Goal: Task Accomplishment & Management: Manage account settings

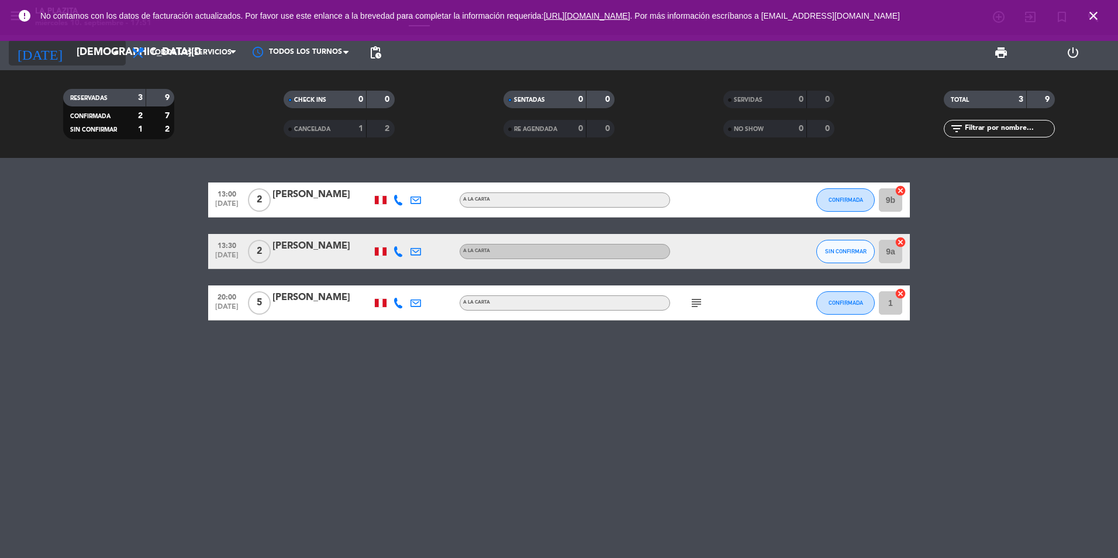
click at [112, 53] on icon "arrow_drop_down" at bounding box center [116, 53] width 14 height 14
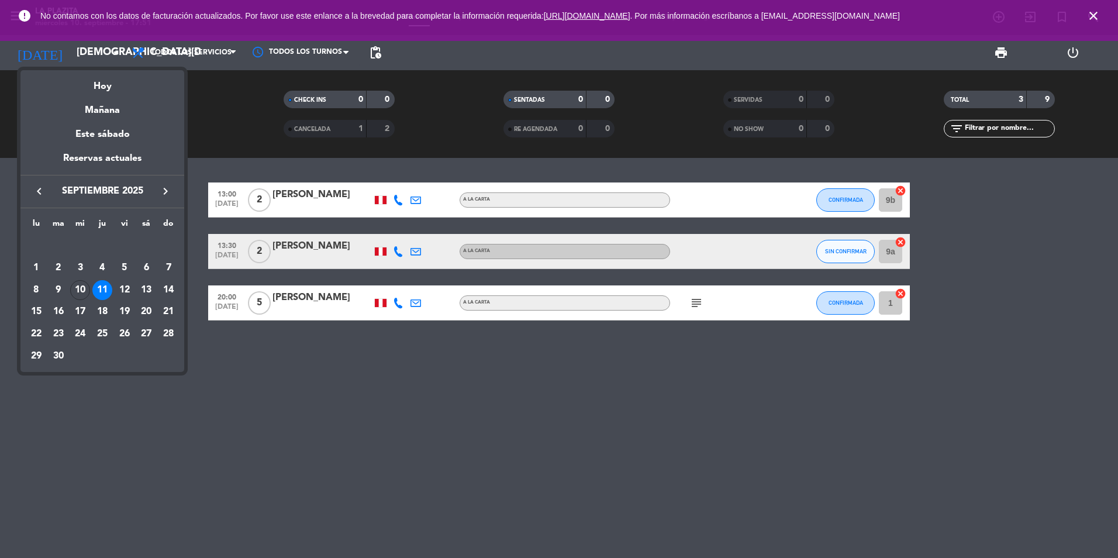
click at [33, 191] on icon "keyboard_arrow_left" at bounding box center [39, 191] width 14 height 14
click at [160, 191] on icon "keyboard_arrow_right" at bounding box center [165, 191] width 14 height 14
click at [80, 293] on div "10" at bounding box center [80, 290] width 20 height 20
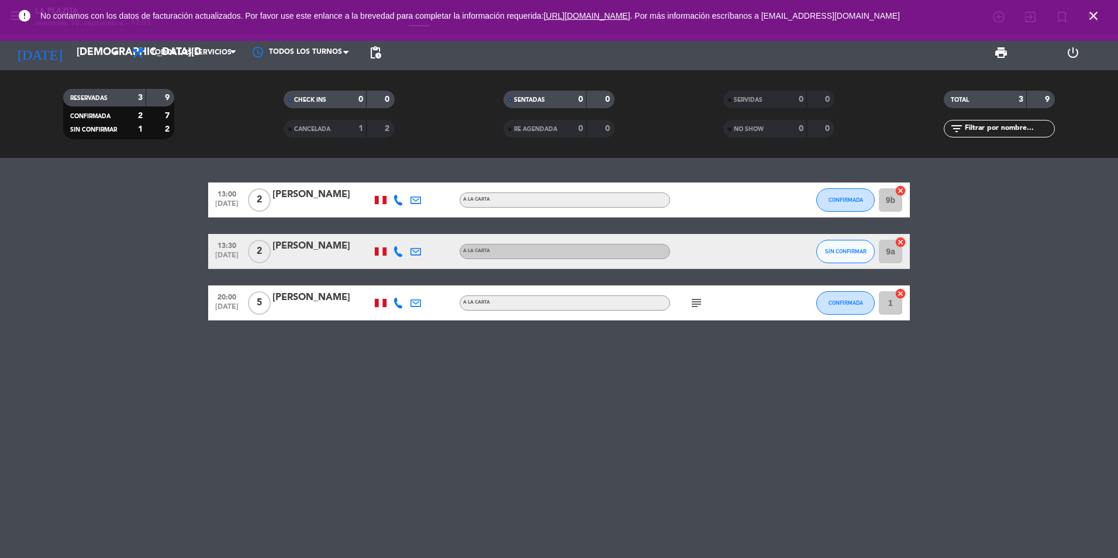
type input "[DATE]"
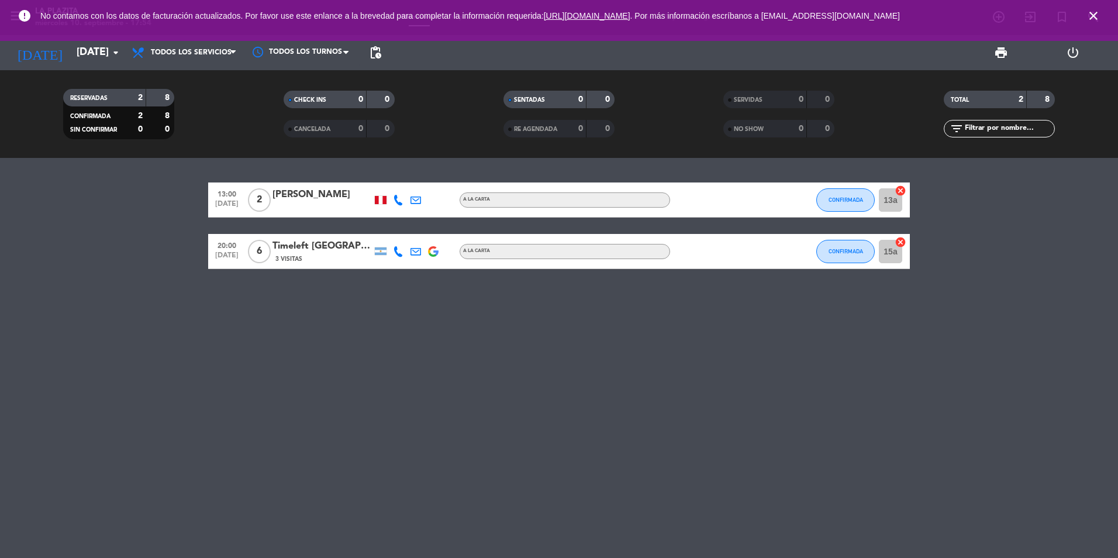
drag, startPoint x: 271, startPoint y: 465, endPoint x: 289, endPoint y: 473, distance: 19.7
click at [289, 473] on div "13:00 [DATE] 2 [PERSON_NAME] A la carta CONFIRMADA 13a cancel 20:00 [DATE] 6 Ti…" at bounding box center [559, 358] width 1118 height 400
drag, startPoint x: 116, startPoint y: 230, endPoint x: 177, endPoint y: 354, distance: 137.8
click at [177, 354] on div "13:00 [DATE] 2 [PERSON_NAME] A la carta CONFIRMADA 13a cancel 20:00 [DATE] 6 Ti…" at bounding box center [559, 358] width 1118 height 400
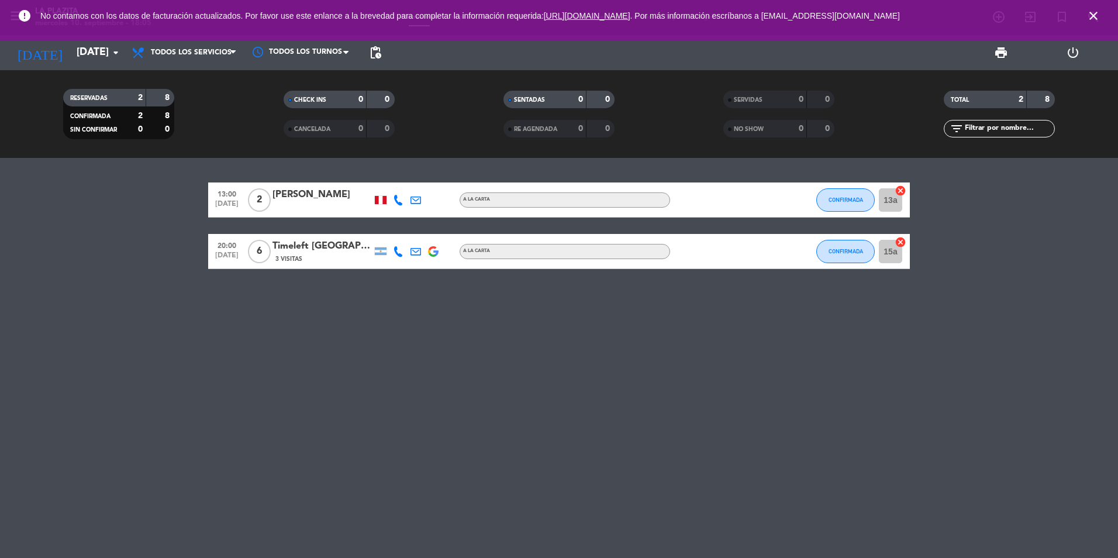
click at [201, 474] on div "13:00 [DATE] 2 [PERSON_NAME] A la carta CONFIRMADA 13a cancel 20:00 [DATE] 6 Ti…" at bounding box center [559, 358] width 1118 height 400
click at [271, 308] on div "13:00 [DATE] 2 [PERSON_NAME] A la carta CONFIRMADA 13a cancel 20:00 [DATE] 6 Ti…" at bounding box center [559, 358] width 1118 height 400
click at [523, 449] on div "13:00 [DATE] 2 [PERSON_NAME] A la carta CONFIRMADA 13a cancel 20:00 [DATE] 6 Ti…" at bounding box center [559, 358] width 1118 height 400
click at [85, 204] on bookings-row "13:00 [DATE] 2 [PERSON_NAME] A la carta CONFIRMADA 13a cancel 20:00 [DATE] 6 Ti…" at bounding box center [559, 225] width 1118 height 87
click at [103, 119] on span "CONFIRMADA" at bounding box center [90, 116] width 40 height 6
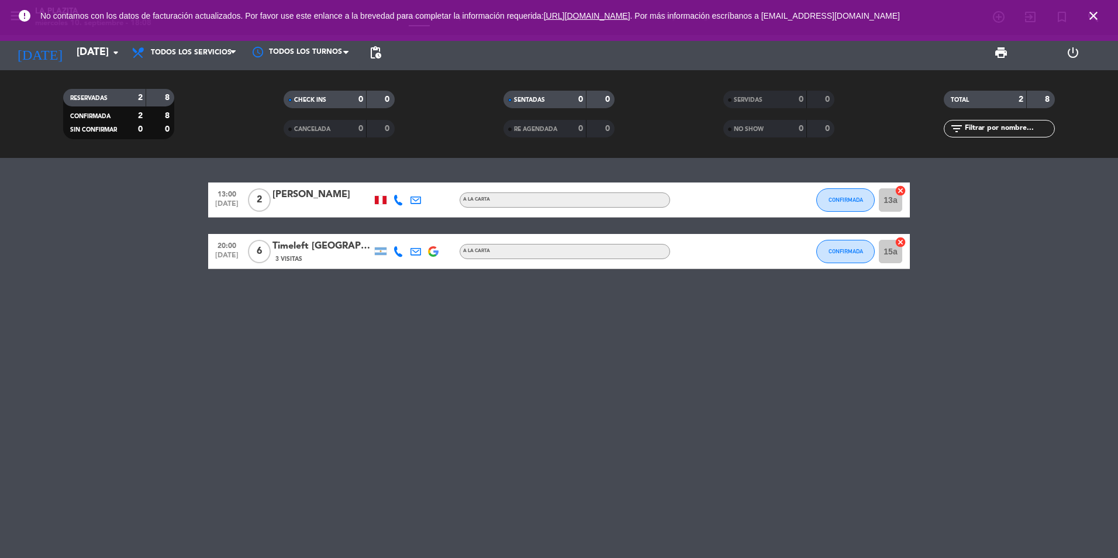
click at [257, 252] on span "6" at bounding box center [259, 251] width 23 height 23
click at [260, 202] on span "2" at bounding box center [259, 199] width 23 height 23
click at [488, 201] on span "A la carta" at bounding box center [476, 199] width 27 height 5
click at [505, 257] on div "A la carta" at bounding box center [565, 251] width 210 height 15
click at [839, 253] on span "CONFIRMADA" at bounding box center [845, 251] width 34 height 6
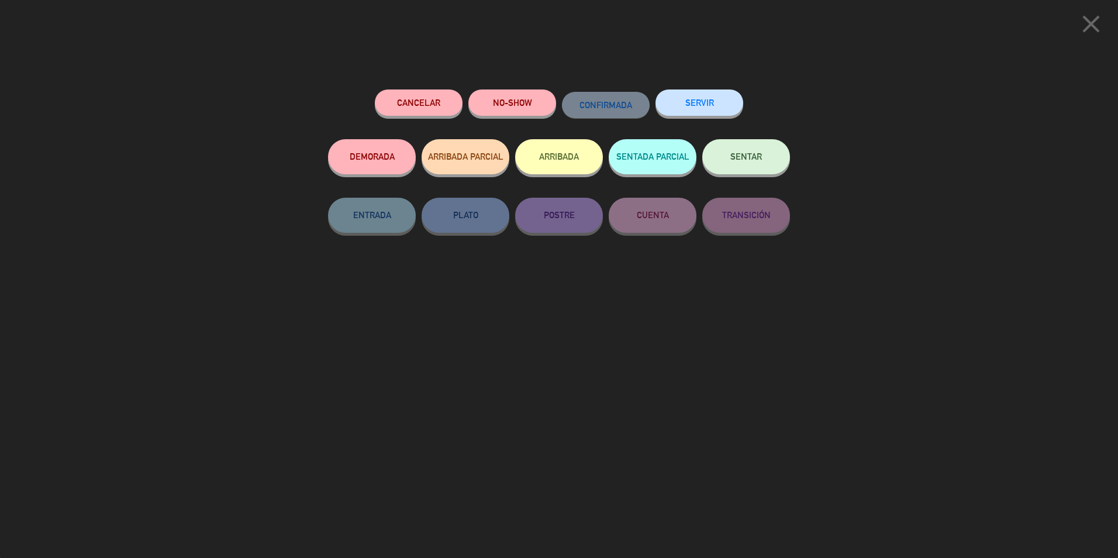
click at [613, 347] on div "Cancelar NO-SHOW CONFIRMADA SERVIR DEMORADA ARRIBADA PARCIAL ARRIBADA SENTADA P…" at bounding box center [559, 319] width 478 height 476
